Goal: Communication & Community: Answer question/provide support

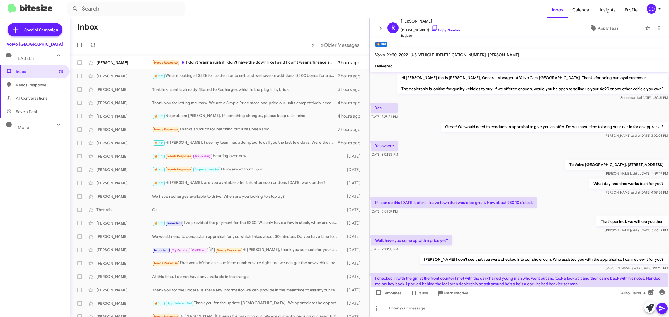
scroll to position [54, 0]
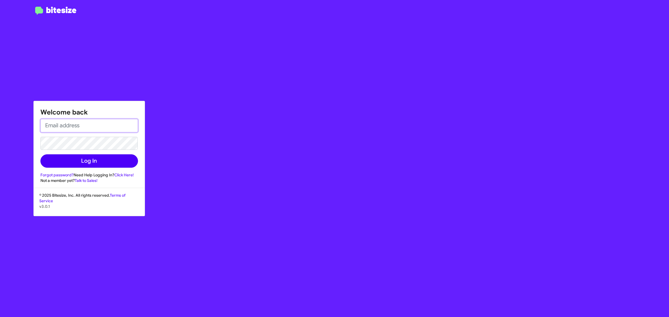
type input "danieshadavis@volvopaloalto.com"
click at [88, 162] on button "Log In" at bounding box center [89, 161] width 98 height 13
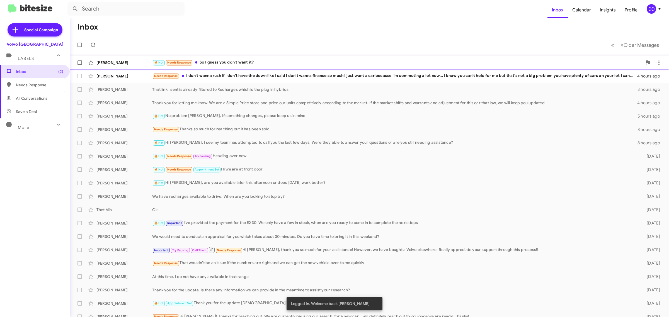
click at [250, 59] on div "🔥 Hot Needs Response So I guess you don't want it?" at bounding box center [397, 62] width 490 height 6
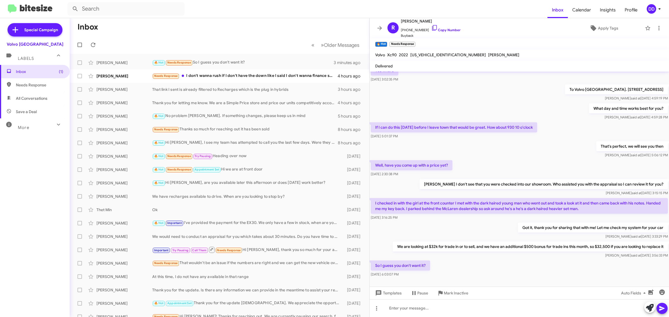
scroll to position [86, 0]
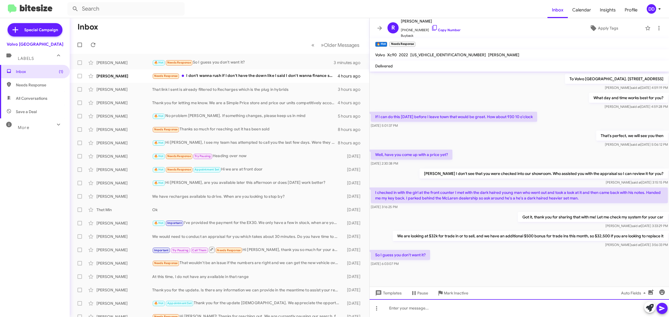
click at [516, 311] on div at bounding box center [520, 309] width 300 height 18
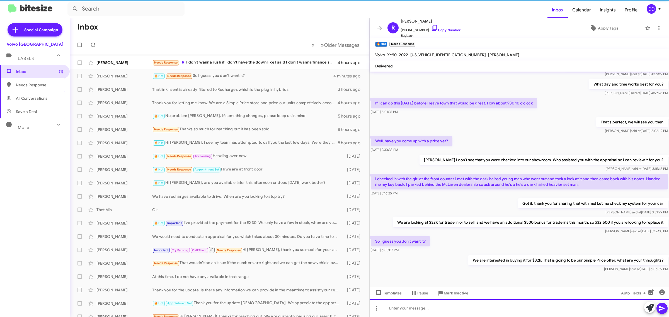
scroll to position [106, 0]
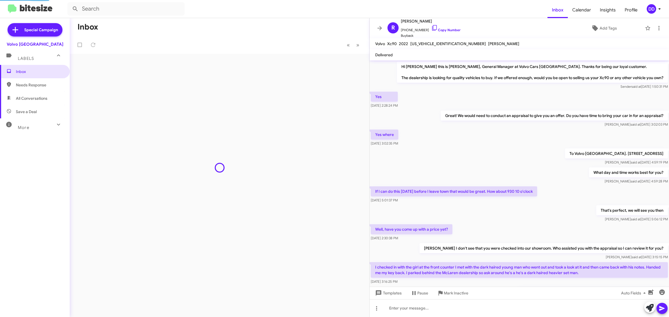
scroll to position [95, 0]
